Goal: Find contact information: Find contact information

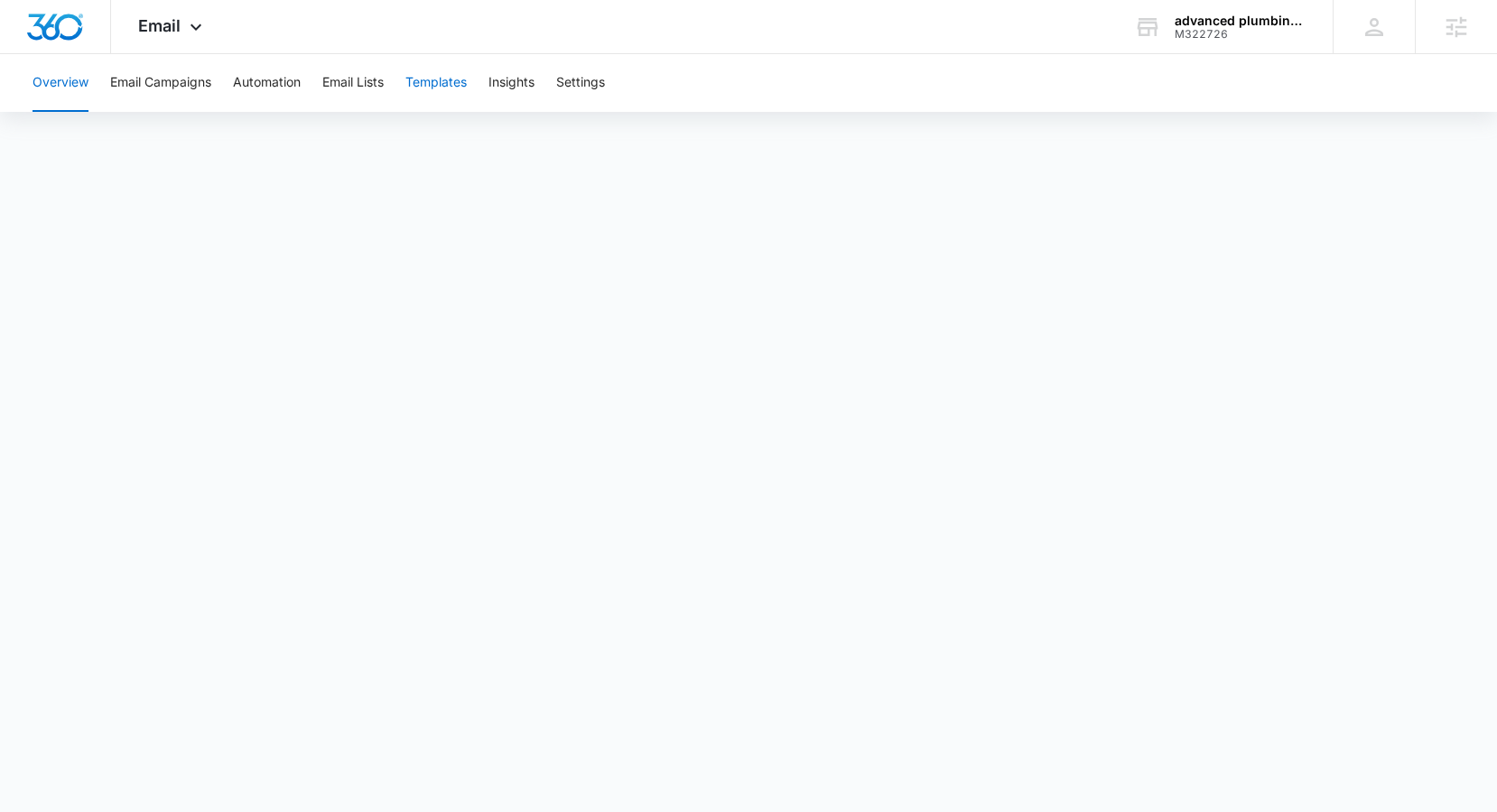
click at [466, 85] on button "Templates" at bounding box center [436, 84] width 61 height 58
click at [268, 85] on button "Automation" at bounding box center [266, 84] width 67 height 58
click at [157, 96] on button "Email Campaigns" at bounding box center [160, 84] width 101 height 58
click at [172, 22] on span "Email" at bounding box center [159, 25] width 43 height 19
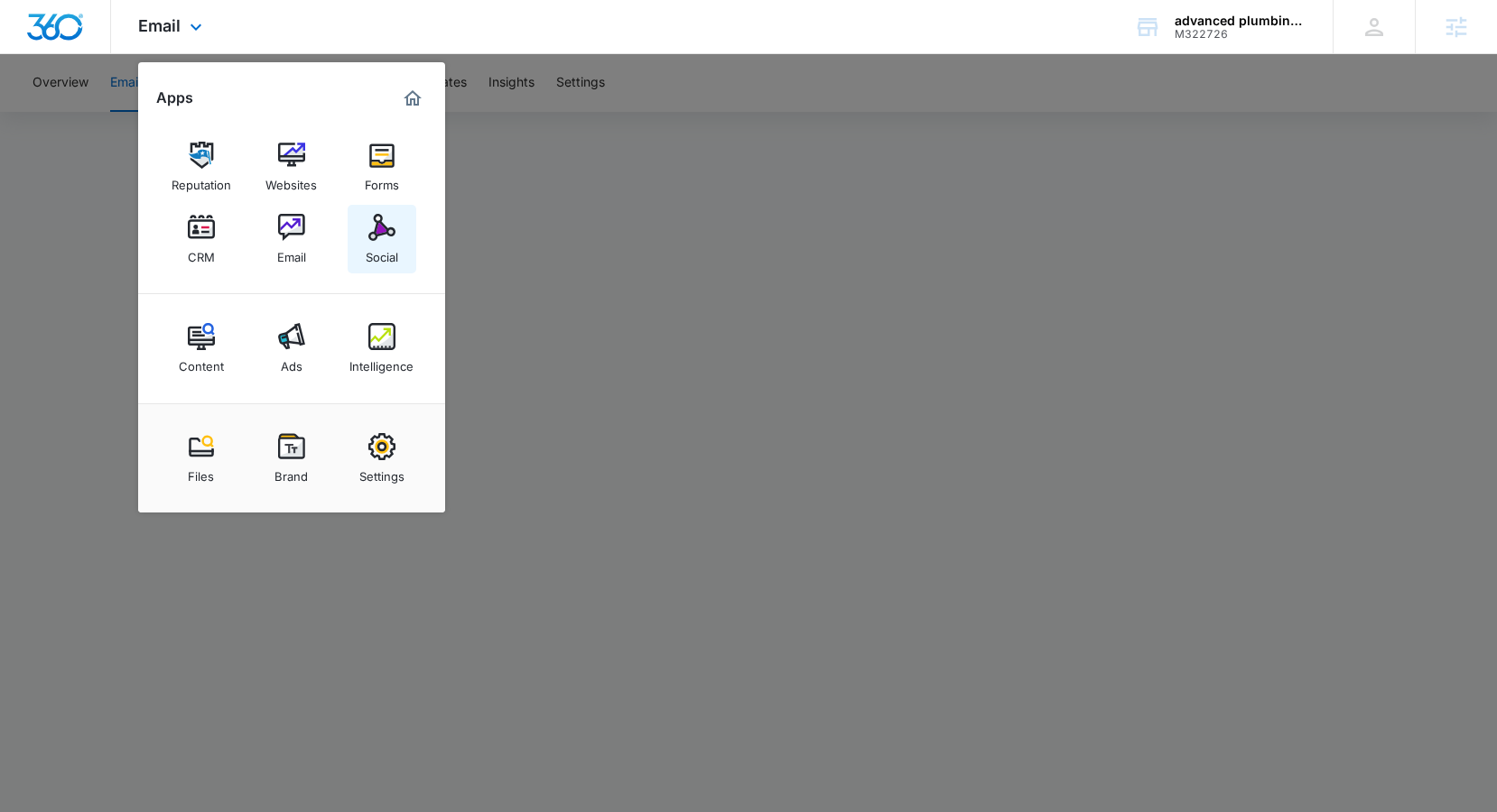
click at [362, 230] on link "Social" at bounding box center [381, 238] width 68 height 68
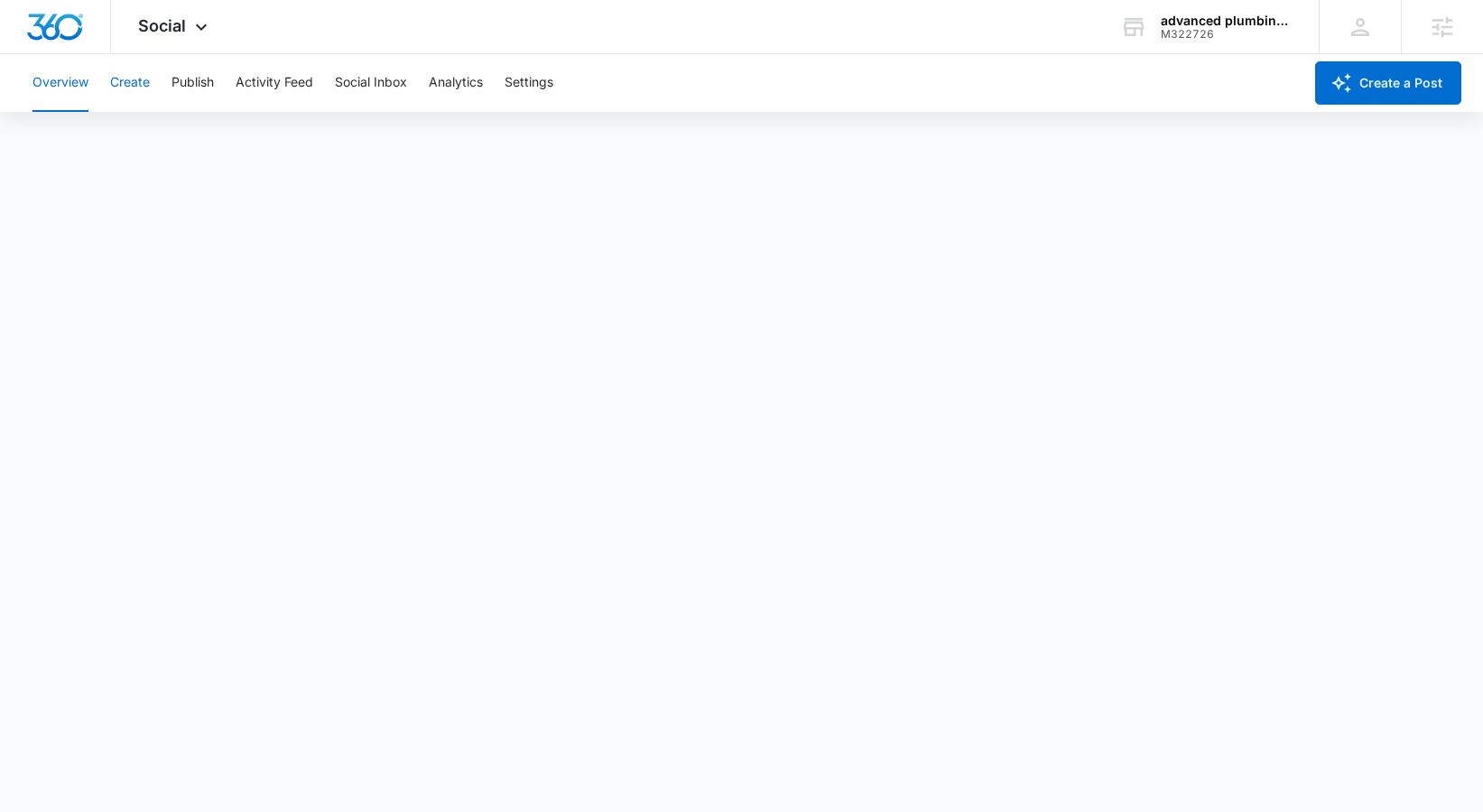
click at [140, 80] on button "Create" at bounding box center [130, 84] width 40 height 58
click at [192, 84] on button "Publish" at bounding box center [193, 84] width 43 height 58
click at [126, 82] on button "Create" at bounding box center [130, 84] width 40 height 58
click at [185, 79] on button "Publish" at bounding box center [193, 84] width 43 height 58
click at [145, 151] on button "Schedules" at bounding box center [137, 138] width 61 height 51
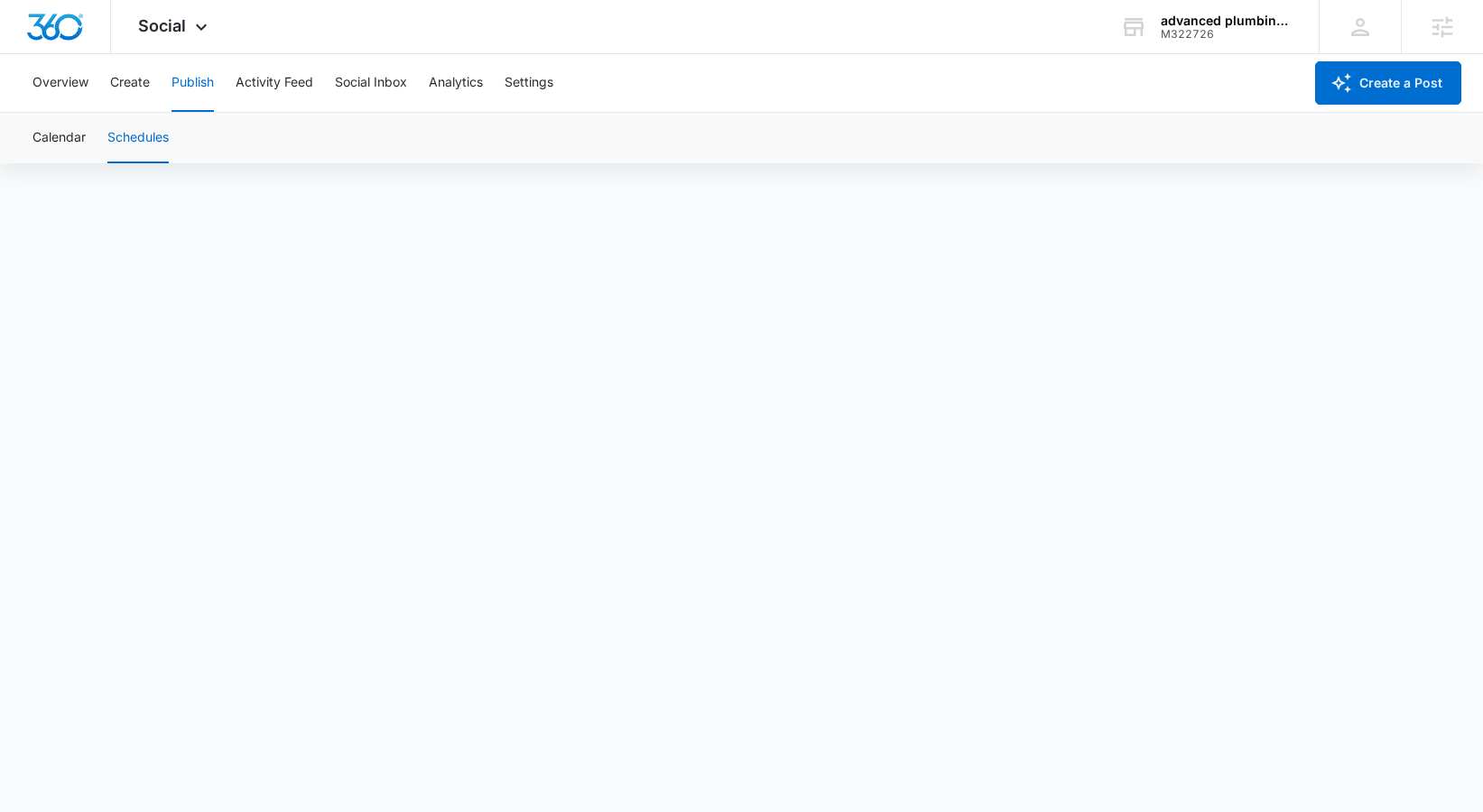
click at [140, 139] on button "Schedules" at bounding box center [137, 138] width 61 height 51
click at [125, 73] on button "Create" at bounding box center [130, 84] width 40 height 58
click at [153, 139] on button "Approvals" at bounding box center [176, 138] width 61 height 51
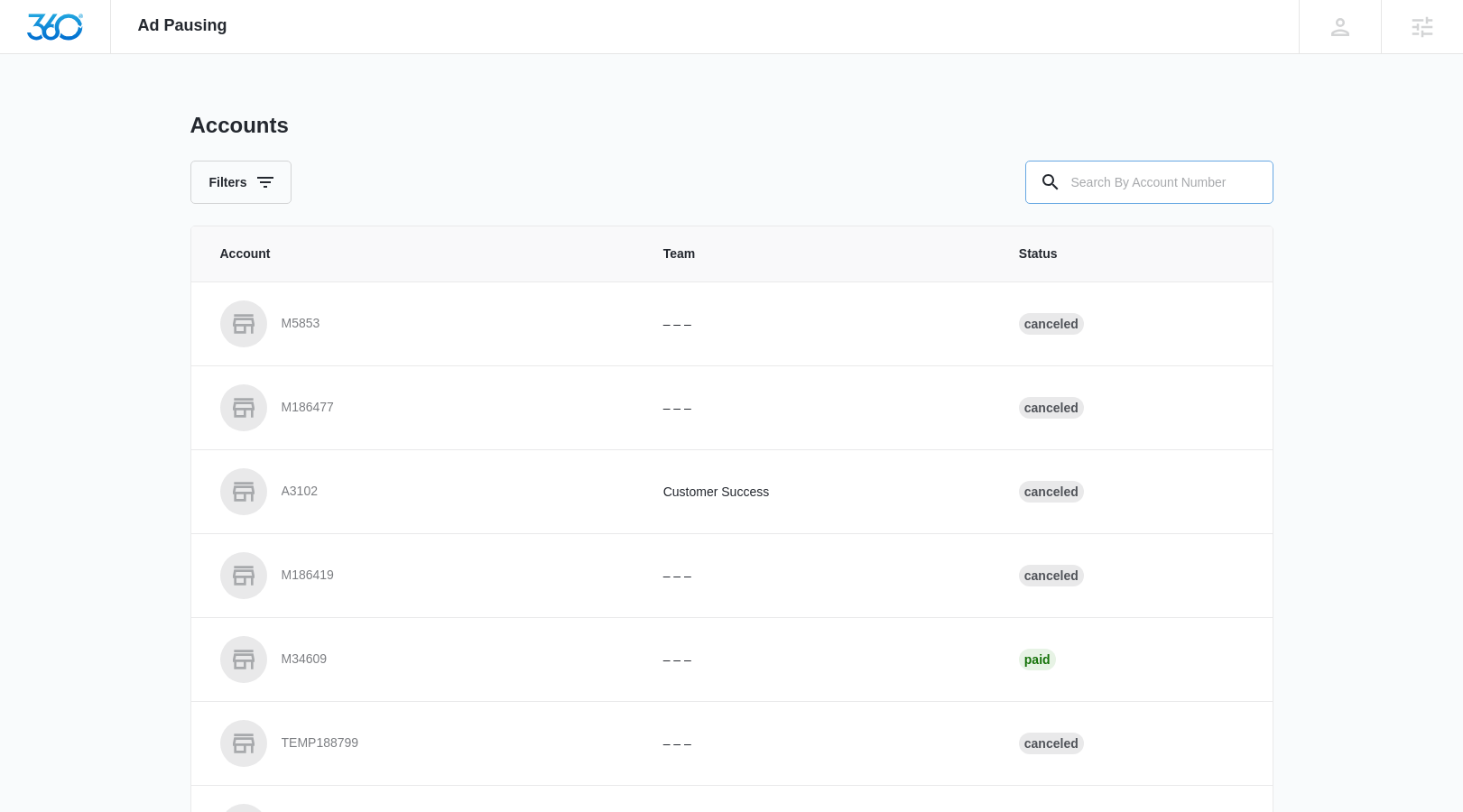
click at [1183, 188] on input "text" at bounding box center [1149, 183] width 248 height 44
paste input "M336915"
type input "M336915"
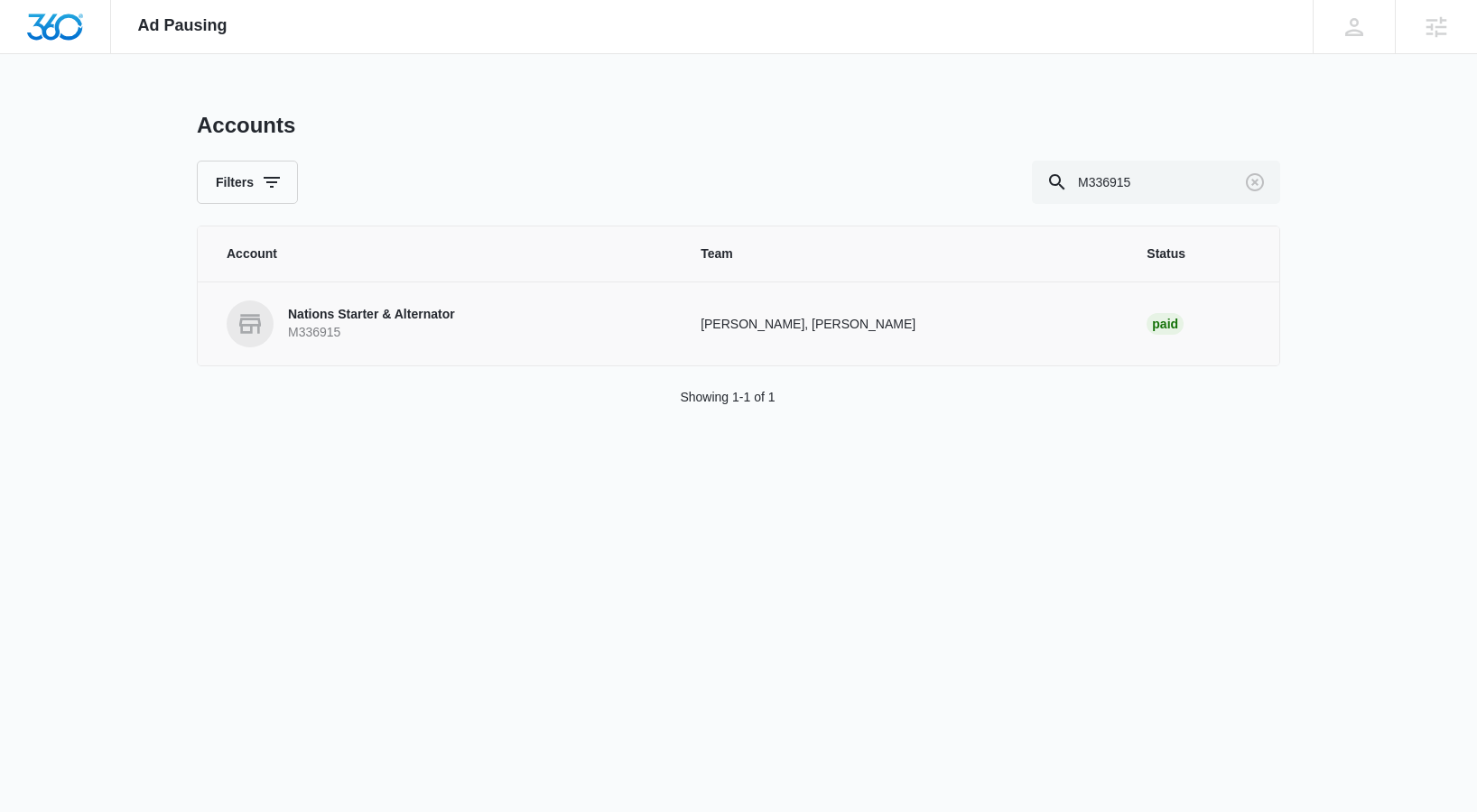
click at [336, 315] on p "Nations Starter & Alternator" at bounding box center [372, 315] width 167 height 18
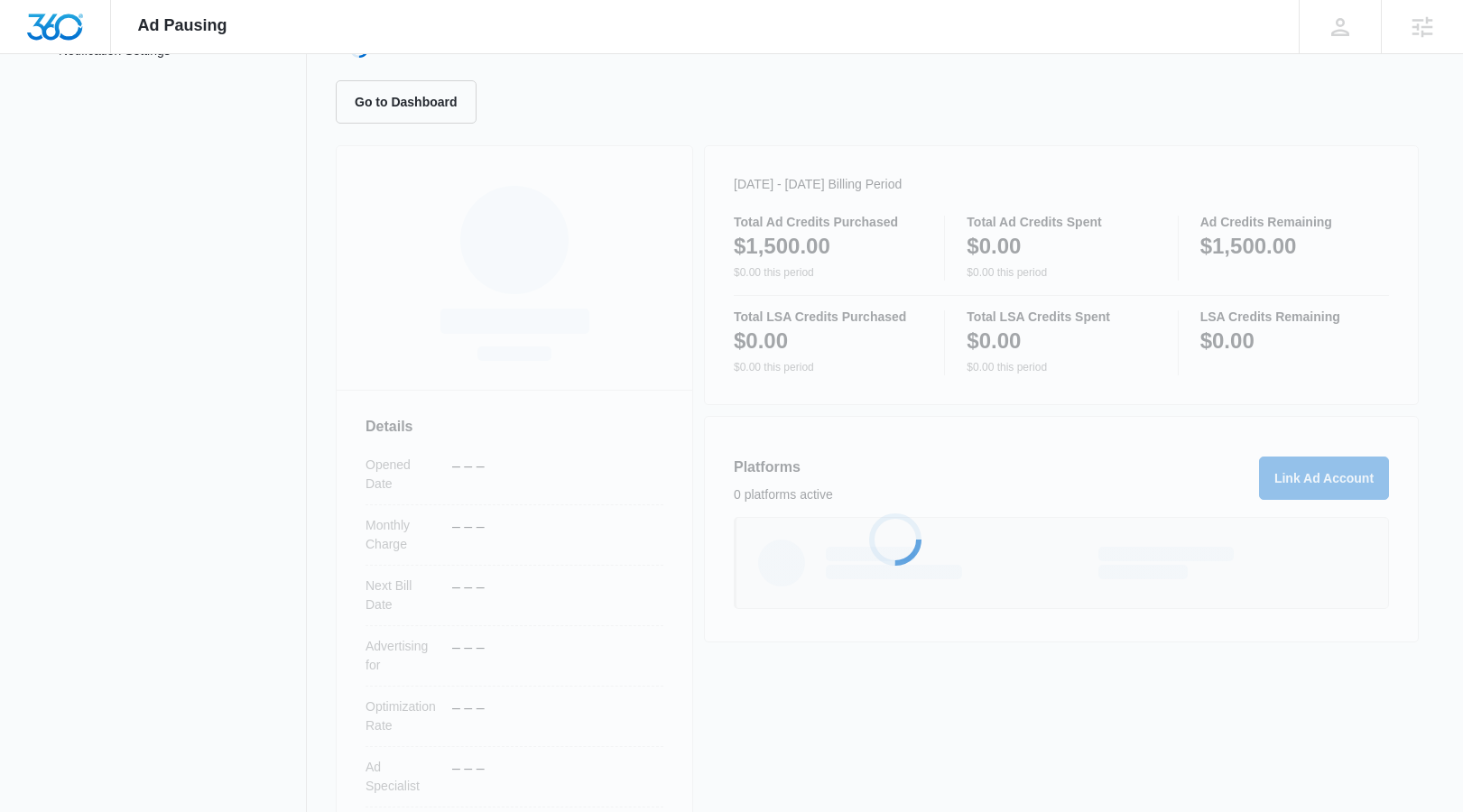
scroll to position [267, 0]
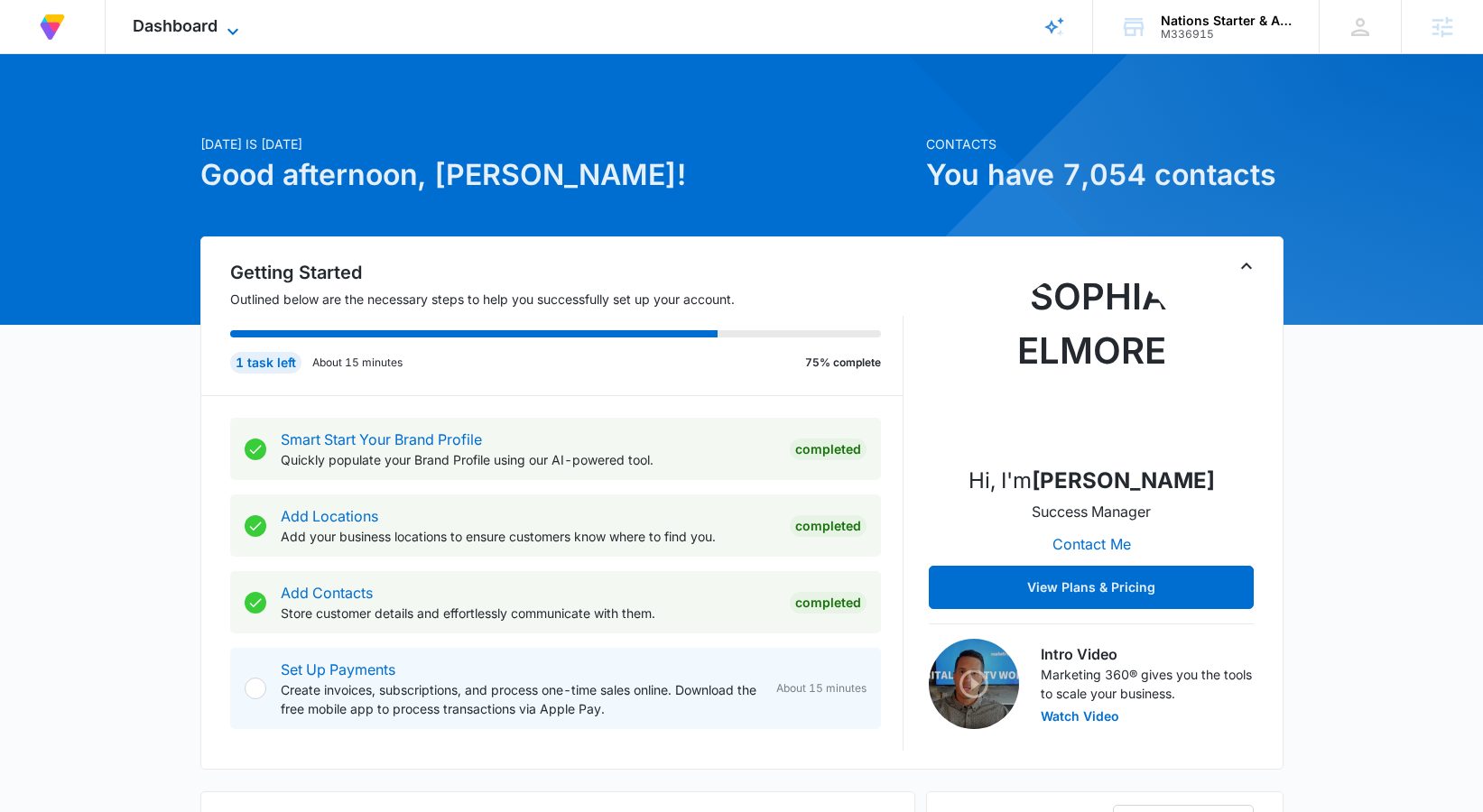
click at [222, 21] on icon at bounding box center [233, 32] width 22 height 22
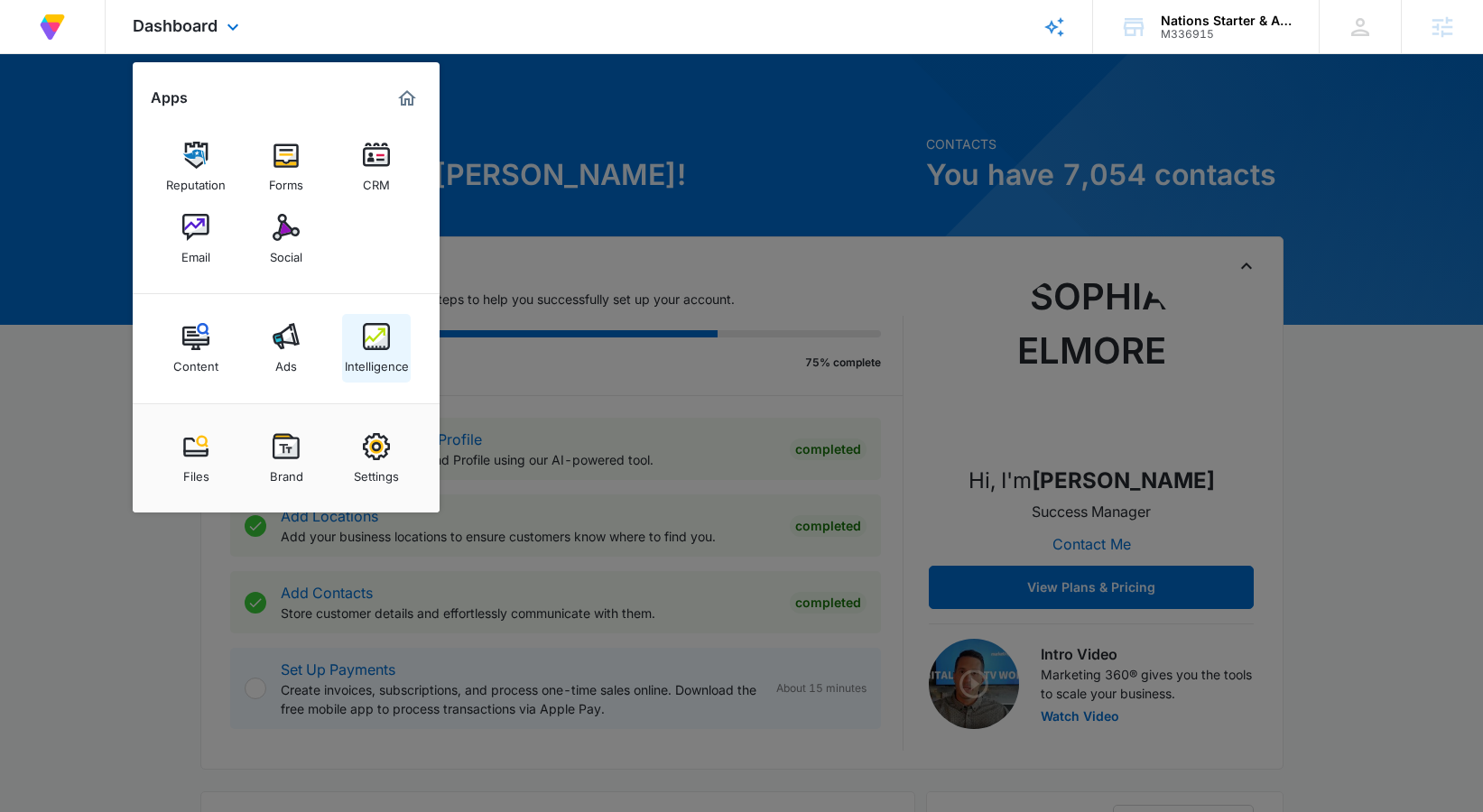
click at [375, 352] on div "Intelligence" at bounding box center [376, 362] width 64 height 24
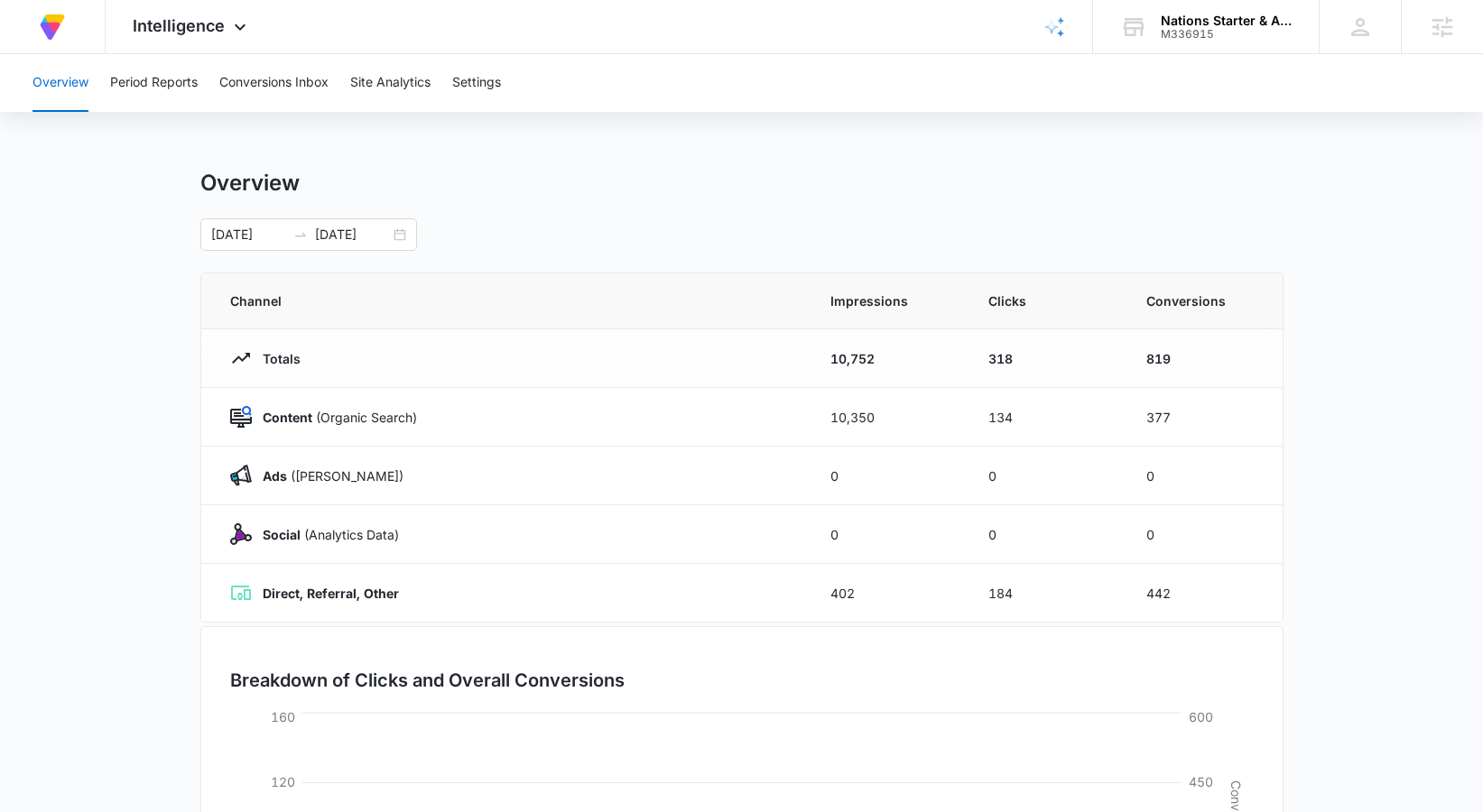
click at [505, 83] on div "Overview Period Reports Conversions Inbox Site Analytics Settings" at bounding box center [741, 84] width 1439 height 58
click at [486, 72] on button "Settings" at bounding box center [476, 84] width 49 height 58
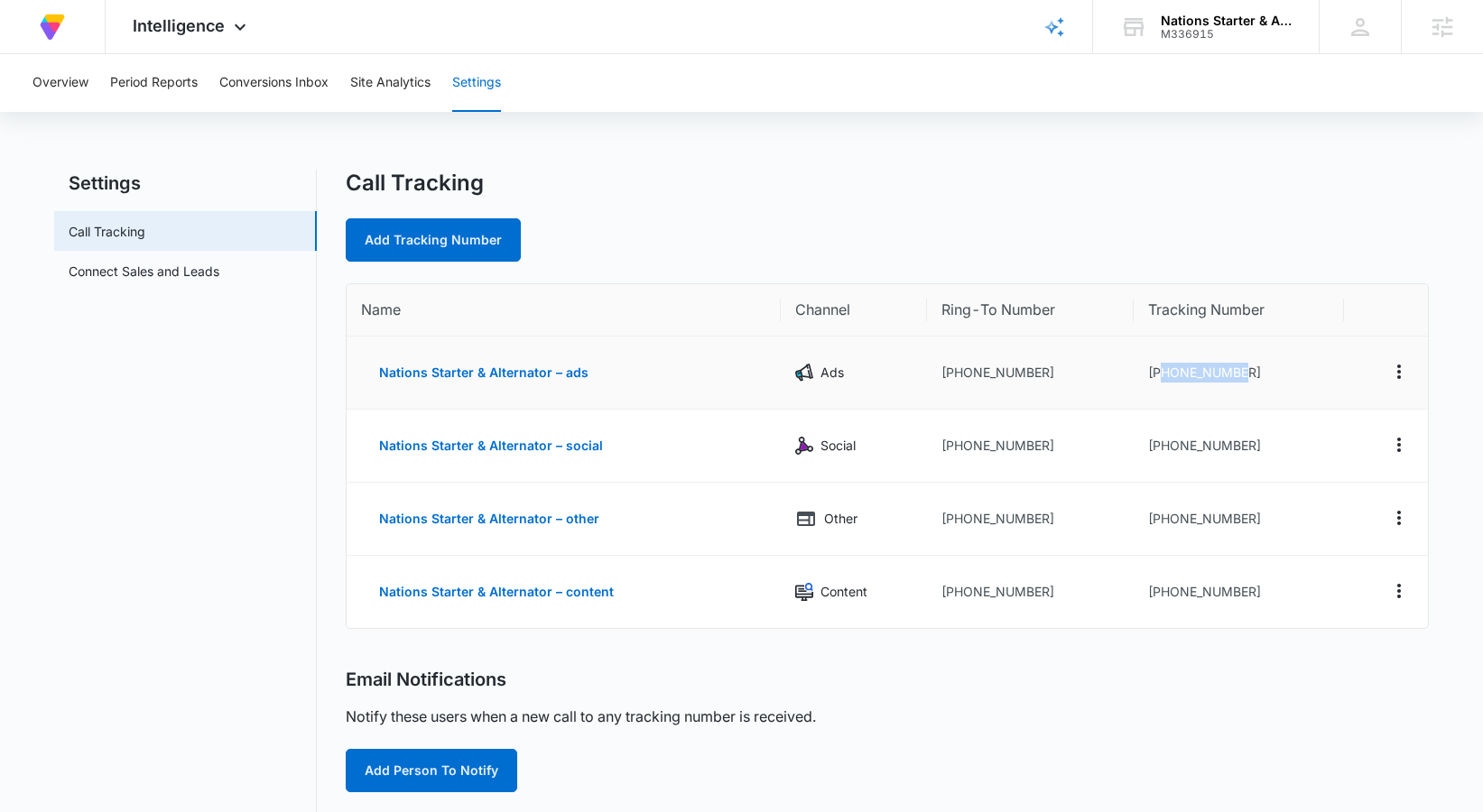
drag, startPoint x: 1157, startPoint y: 374, endPoint x: 1252, endPoint y: 375, distance: 95.0
click at [1252, 375] on td "[PHONE_NUMBER]" at bounding box center [1238, 373] width 210 height 73
copy td "8335914099"
